Goal: Transaction & Acquisition: Obtain resource

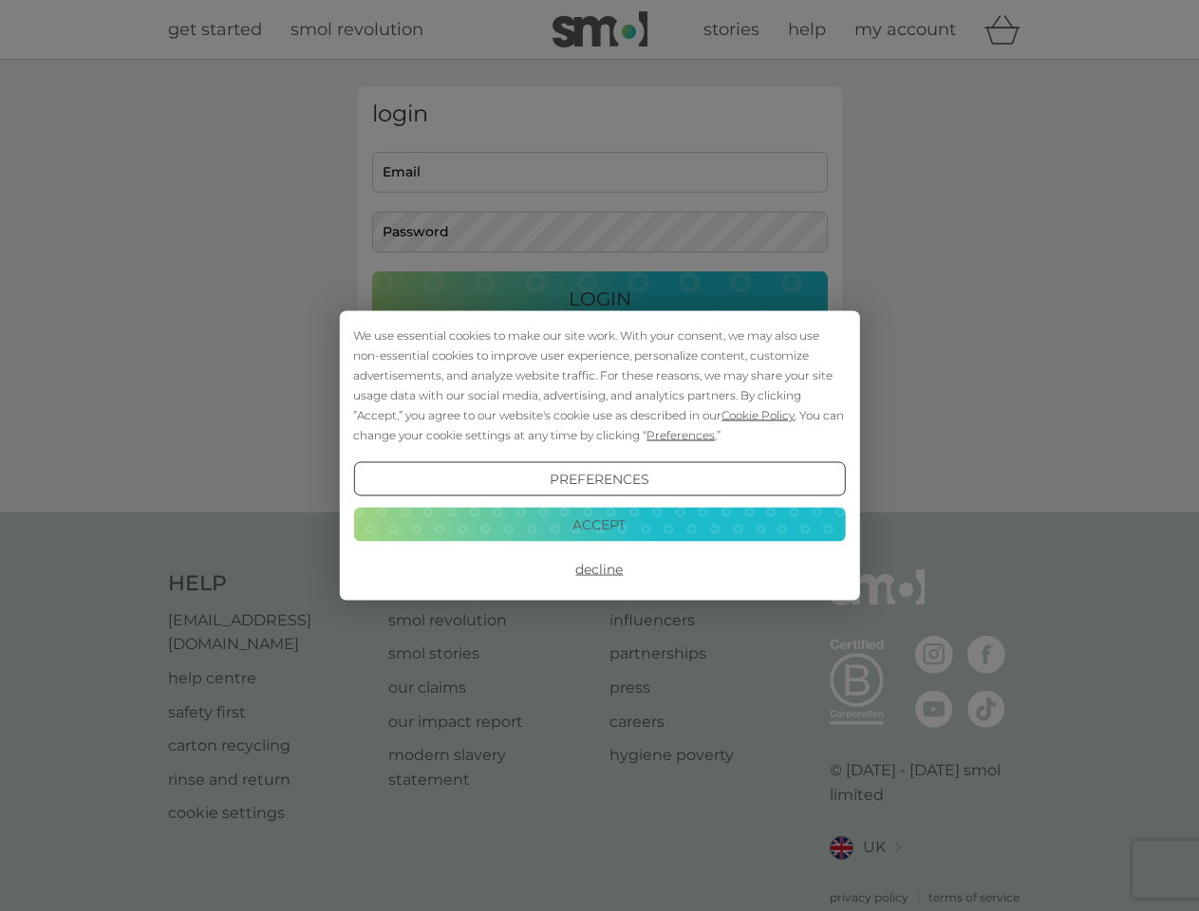
click at [759, 415] on span "Cookie Policy" at bounding box center [758, 415] width 73 height 14
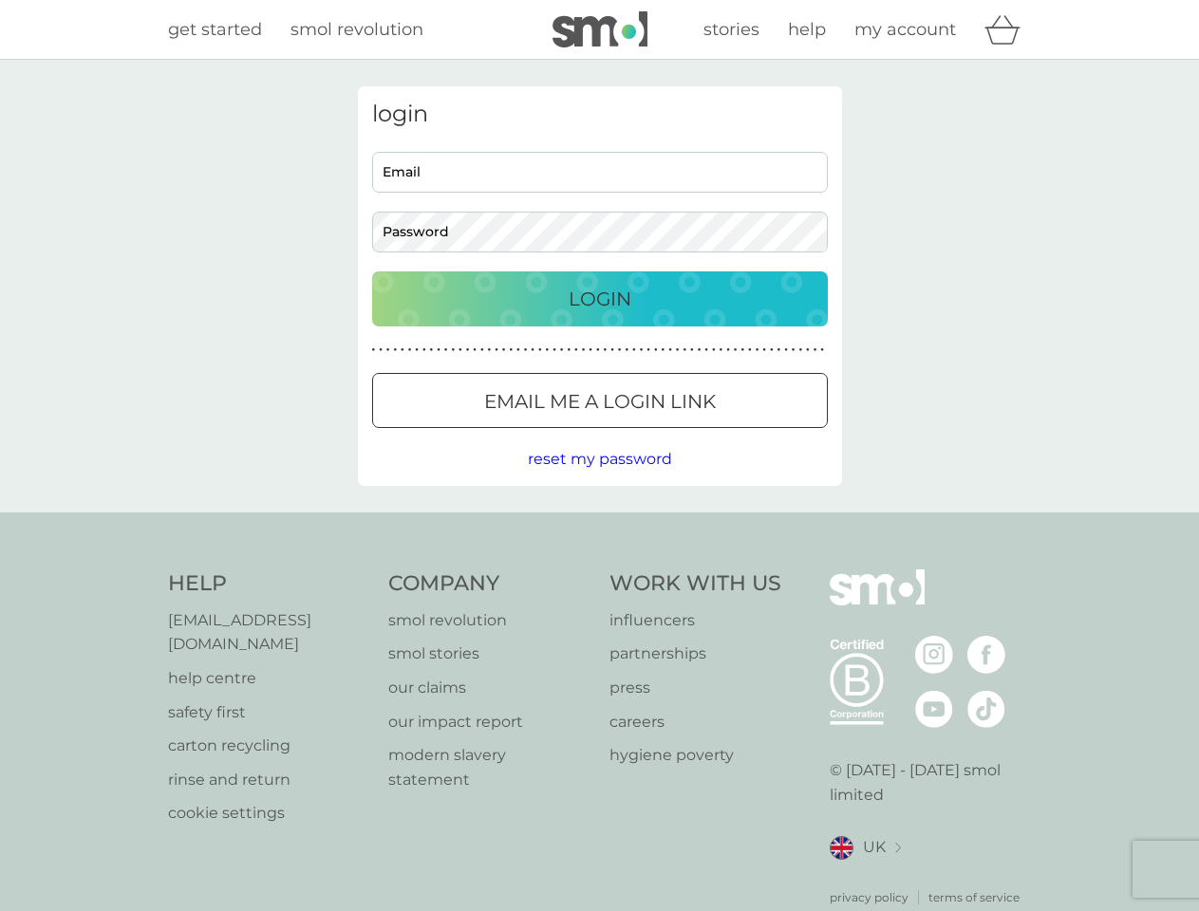
click at [679, 435] on div "login Email Password Login ● ● ● ● ● ● ● ● ● ● ● ● ● ● ● ● ● ● ● ● ● ● ● ● ● ● …" at bounding box center [600, 286] width 484 height 400
click at [599, 479] on div "login Email Password Login ● ● ● ● ● ● ● ● ● ● ● ● ● ● ● ● ● ● ● ● ● ● ● ● ● ● …" at bounding box center [600, 286] width 484 height 400
click at [599, 570] on div "Help [EMAIL_ADDRESS][DOMAIN_NAME] help centre safety first carton recycling rin…" at bounding box center [600, 738] width 864 height 337
click at [599, 524] on div "Help [EMAIL_ADDRESS][DOMAIN_NAME] help centre safety first carton recycling rin…" at bounding box center [599, 738] width 1199 height 451
